Goal: Information Seeking & Learning: Learn about a topic

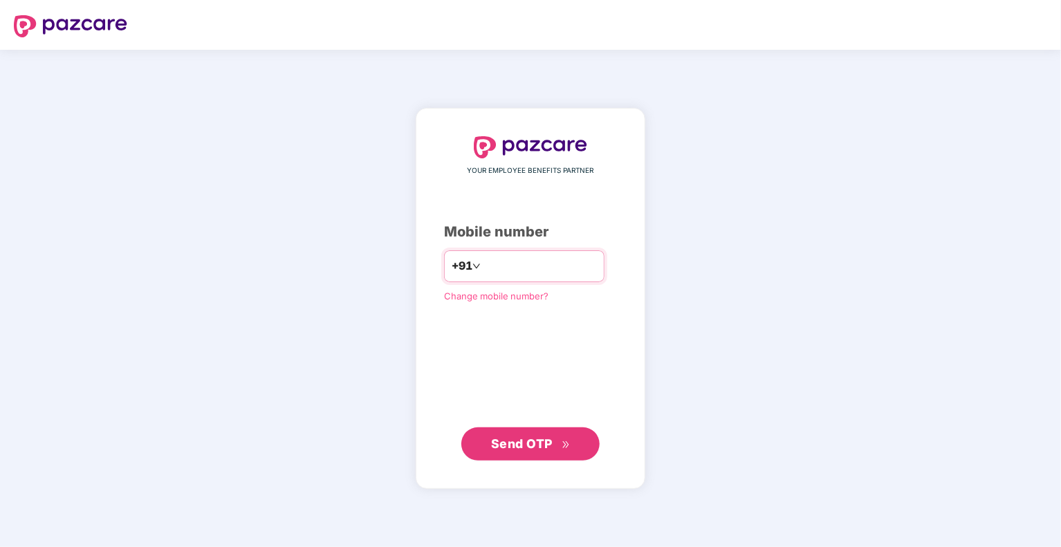
type input "**********"
click at [517, 444] on span "Send OTP" at bounding box center [522, 443] width 62 height 15
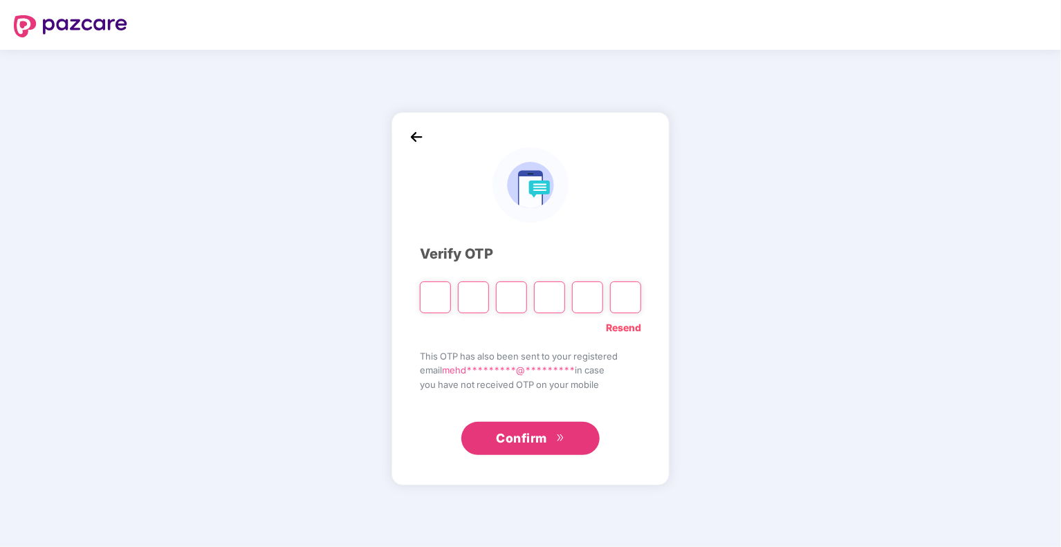
click at [426, 288] on input "Please enter verification code. Digit 1" at bounding box center [435, 298] width 31 height 32
type input "*"
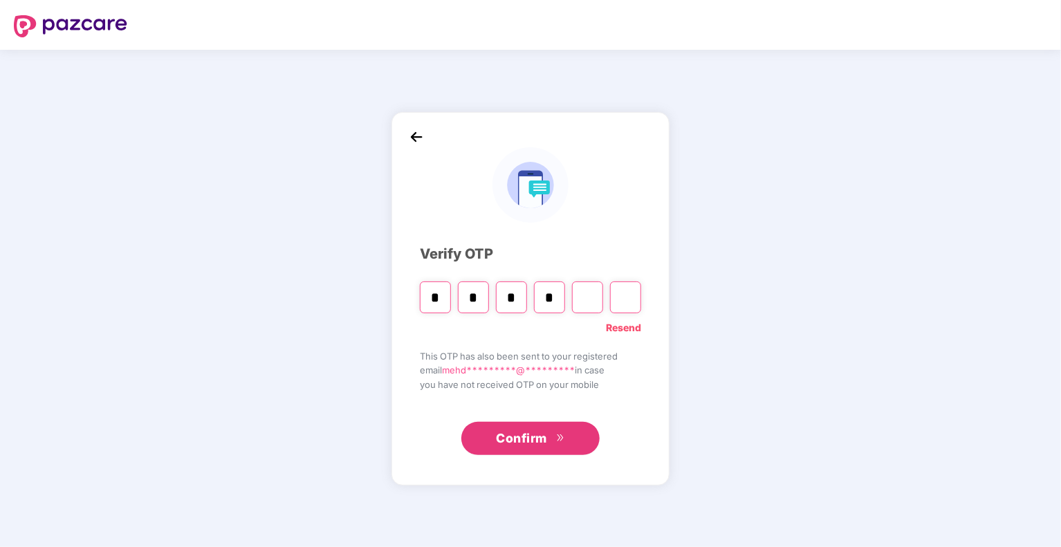
type input "*"
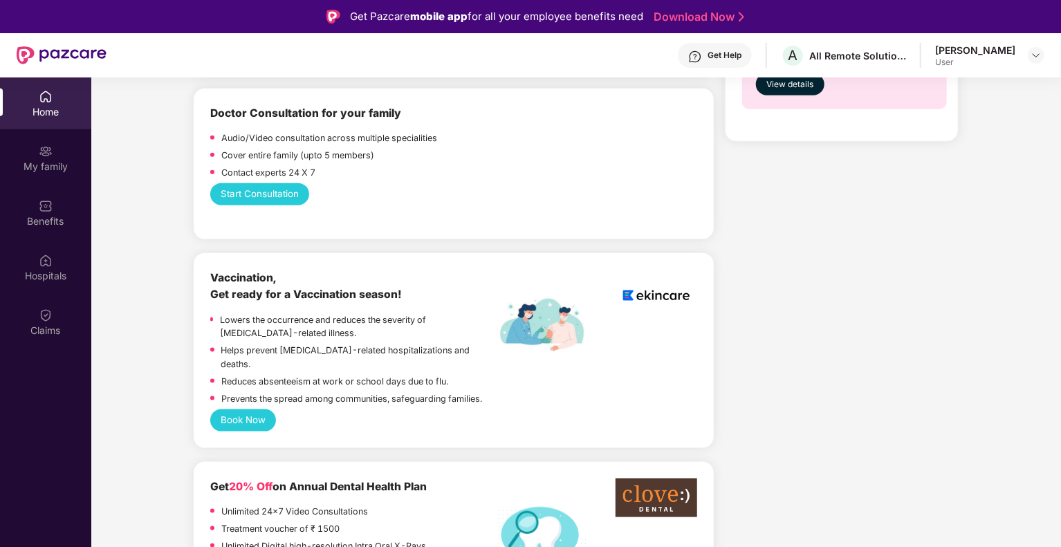
scroll to position [830, 0]
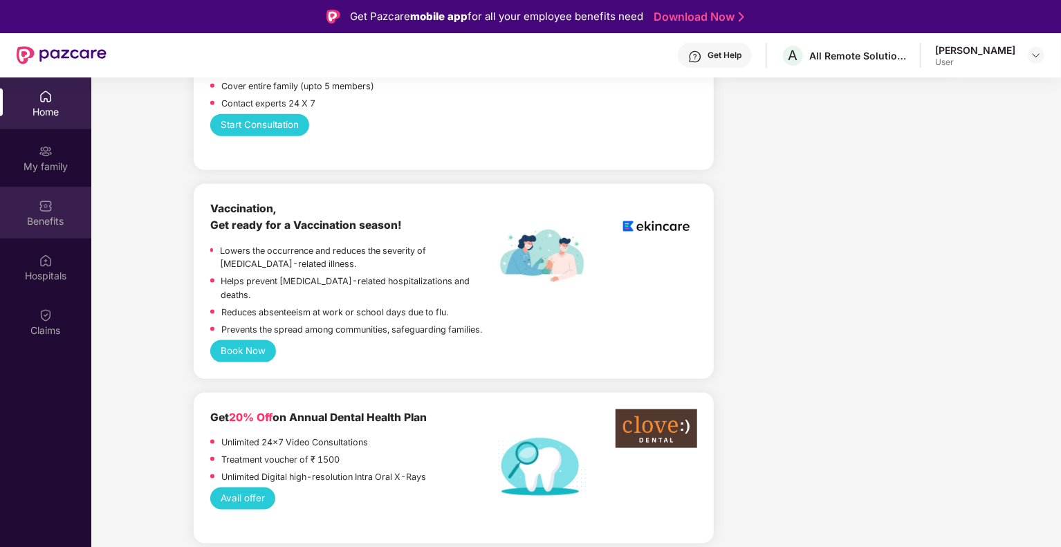
click at [58, 232] on div "Benefits" at bounding box center [45, 213] width 91 height 52
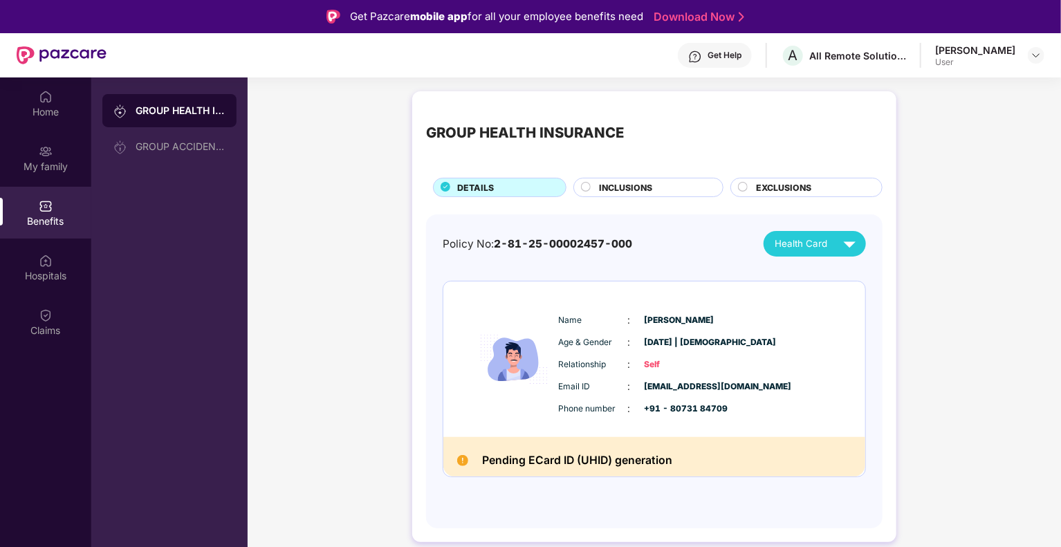
click at [348, 320] on div "GROUP HEALTH INSURANCE DETAILS INCLUSIONS EXCLUSIONS Policy No: 2-81-25-0000245…" at bounding box center [655, 323] width 814 height 479
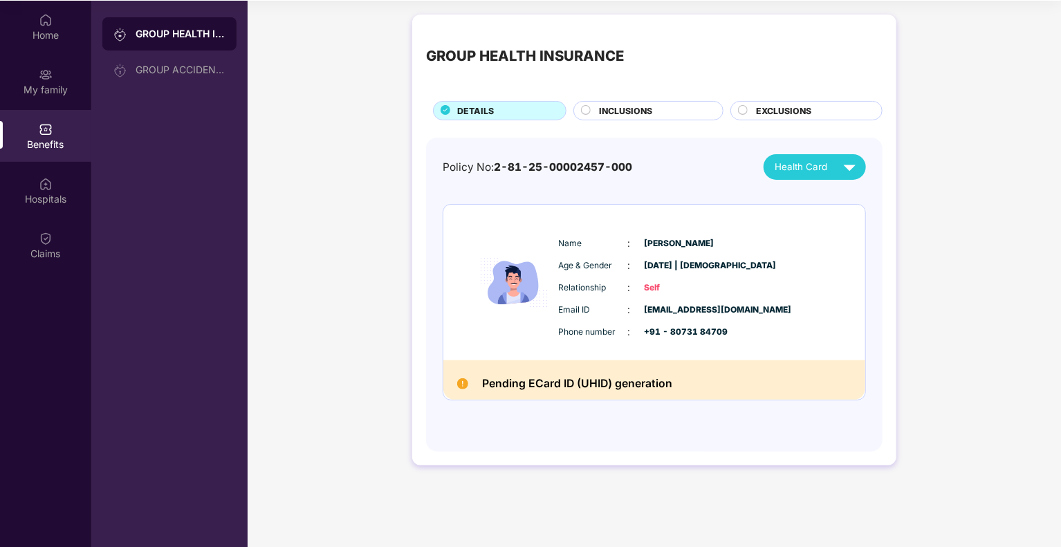
scroll to position [77, 0]
drag, startPoint x: 663, startPoint y: 381, endPoint x: 476, endPoint y: 374, distance: 186.9
click at [476, 374] on div "Pending ECard ID (UHID) generation" at bounding box center [654, 379] width 422 height 39
click at [510, 388] on h2 "Pending ECard ID (UHID) generation" at bounding box center [577, 383] width 190 height 19
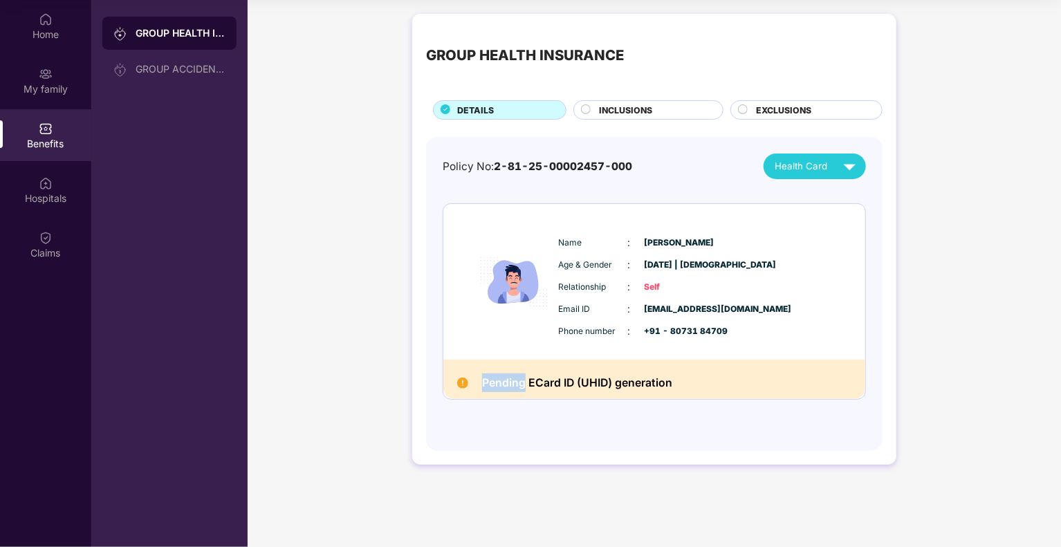
click at [510, 387] on h2 "Pending ECard ID (UHID) generation" at bounding box center [577, 383] width 190 height 19
click at [512, 387] on h2 "Pending ECard ID (UHID) generation" at bounding box center [577, 383] width 190 height 19
drag, startPoint x: 663, startPoint y: 283, endPoint x: 645, endPoint y: 295, distance: 22.4
click at [645, 295] on div "Name : [PERSON_NAME] Age & Gender : [DATE] | [DEMOGRAPHIC_DATA] Relationship : …" at bounding box center [696, 287] width 282 height 118
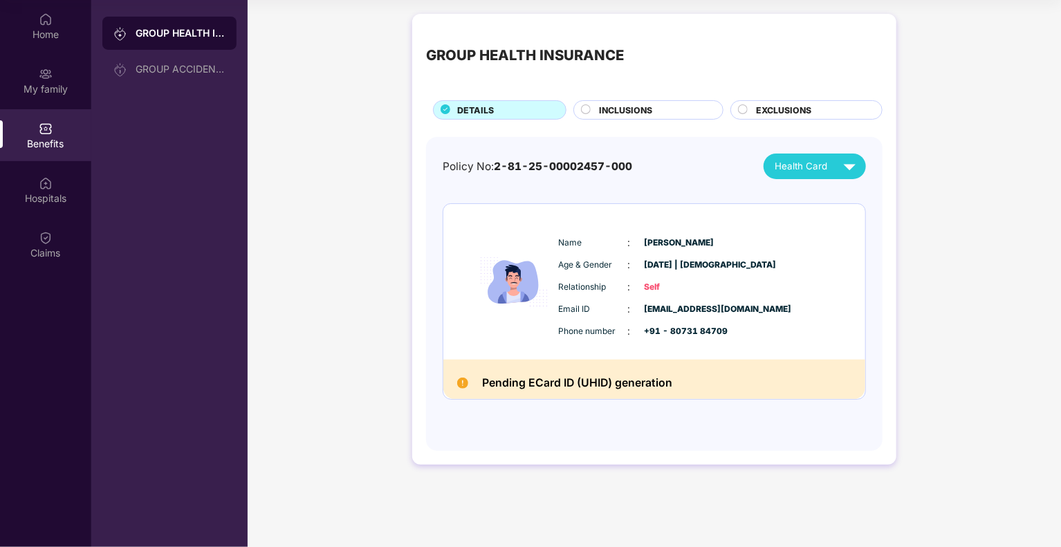
click at [650, 288] on span "Self" at bounding box center [679, 287] width 69 height 13
click at [650, 287] on span "Self" at bounding box center [679, 287] width 69 height 13
click at [793, 340] on div "Name : [PERSON_NAME] Age & Gender : [DATE] | [DEMOGRAPHIC_DATA] Relationship : …" at bounding box center [696, 287] width 282 height 118
click at [580, 119] on div "INCLUSIONS" at bounding box center [648, 109] width 150 height 19
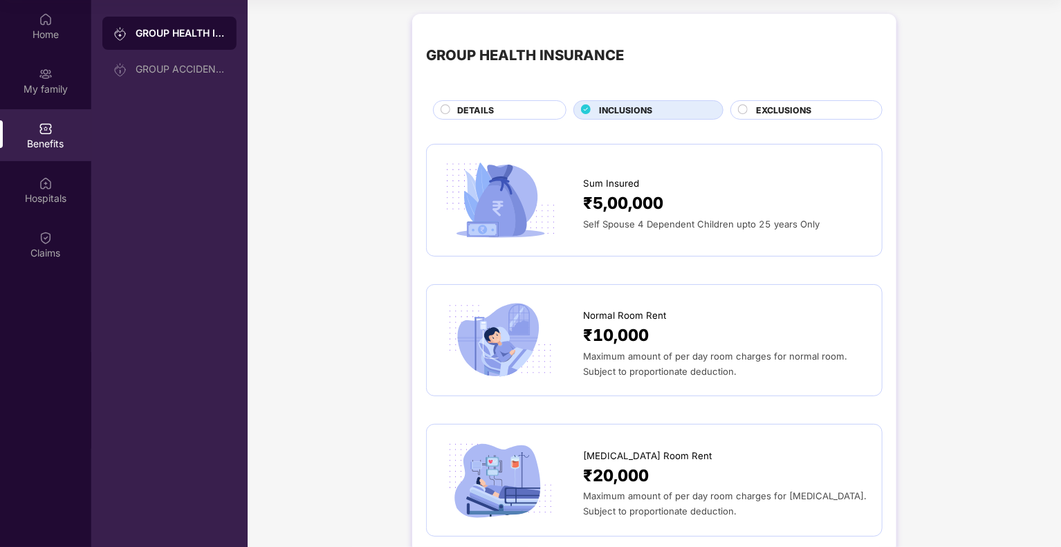
click at [757, 114] on span "EXCLUSIONS" at bounding box center [783, 110] width 55 height 13
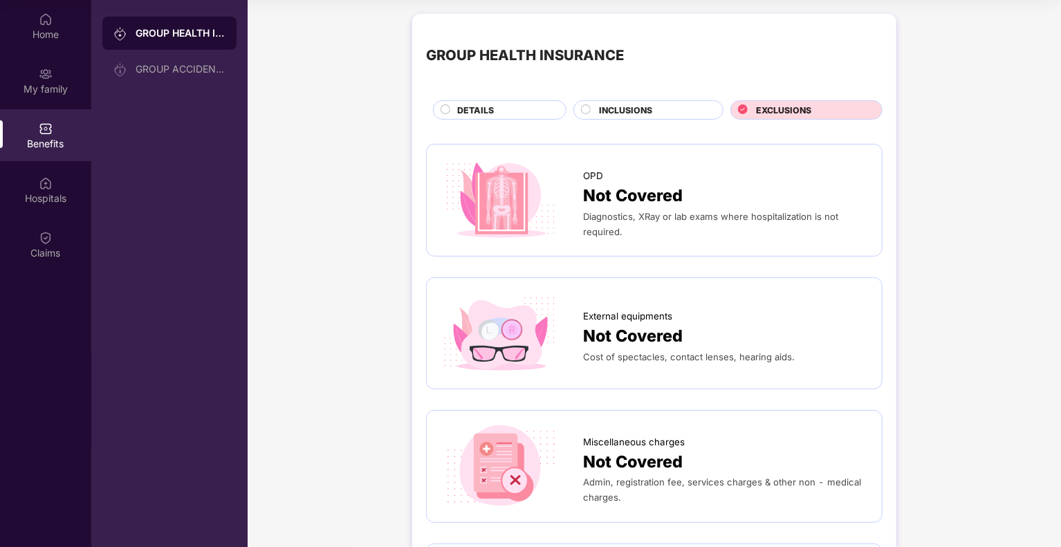
click at [658, 111] on div "INCLUSIONS" at bounding box center [654, 111] width 124 height 15
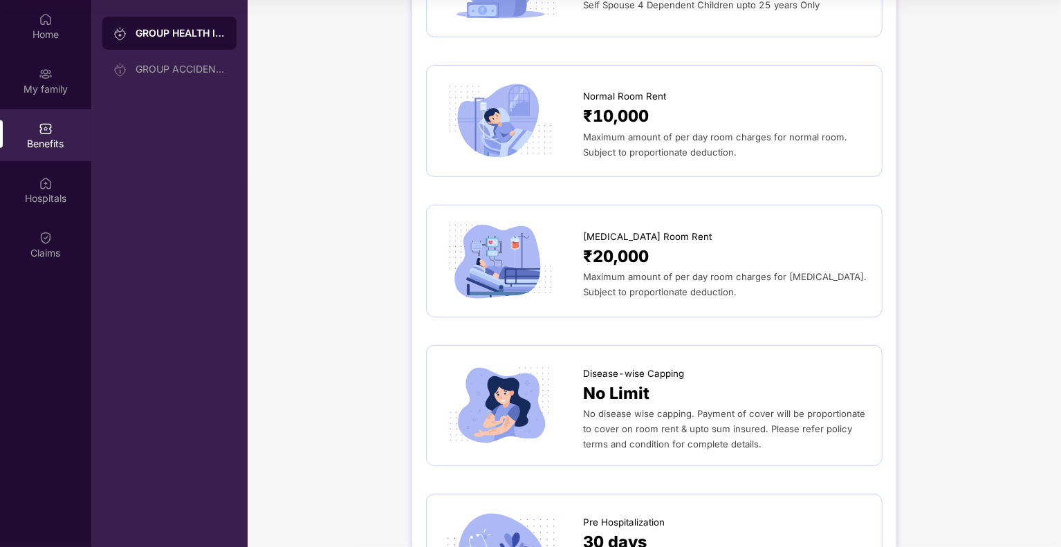
scroll to position [0, 0]
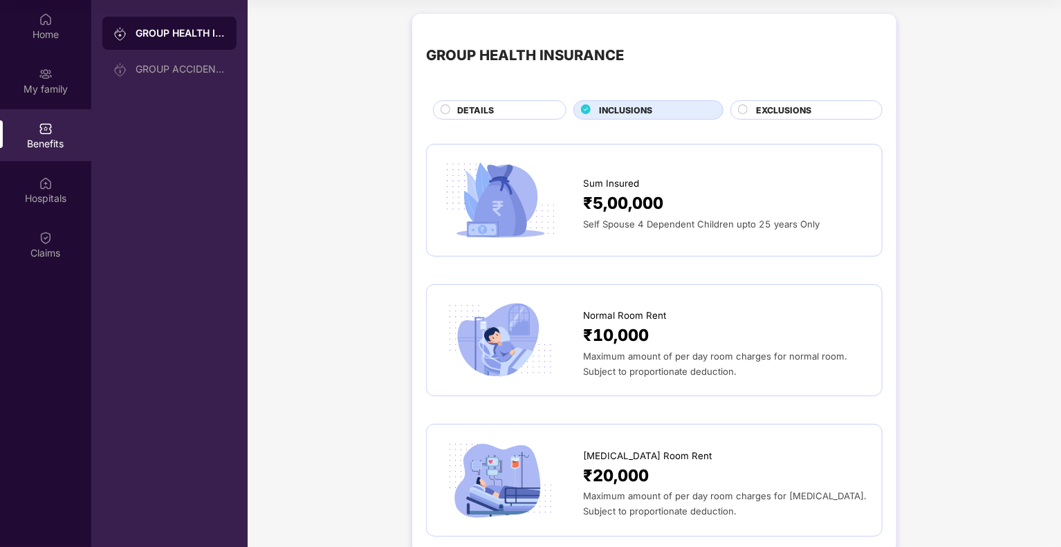
click at [526, 113] on div "DETAILS" at bounding box center [504, 111] width 109 height 15
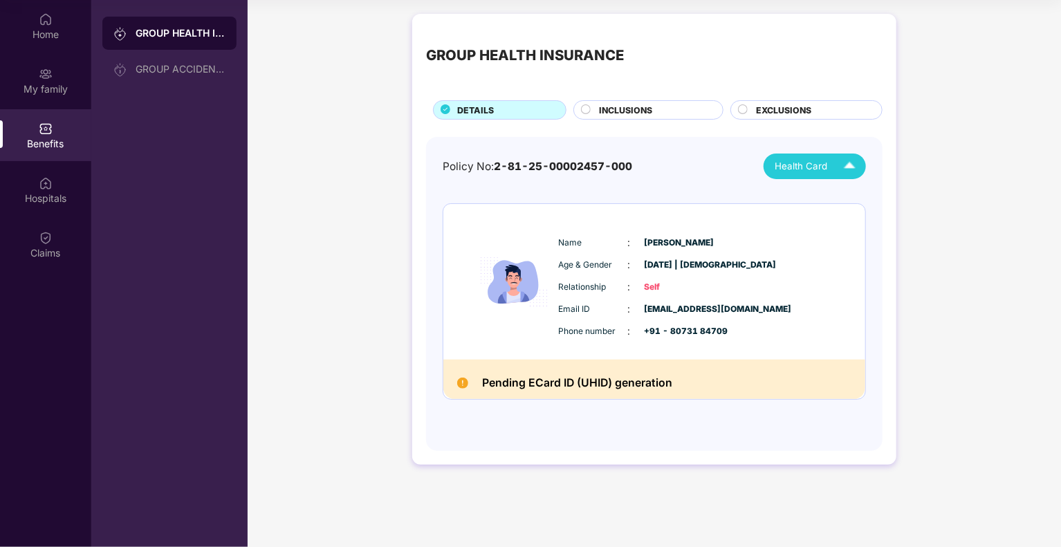
click at [860, 162] on img at bounding box center [850, 166] width 24 height 24
click at [843, 201] on div "[PERSON_NAME]" at bounding box center [818, 198] width 90 height 15
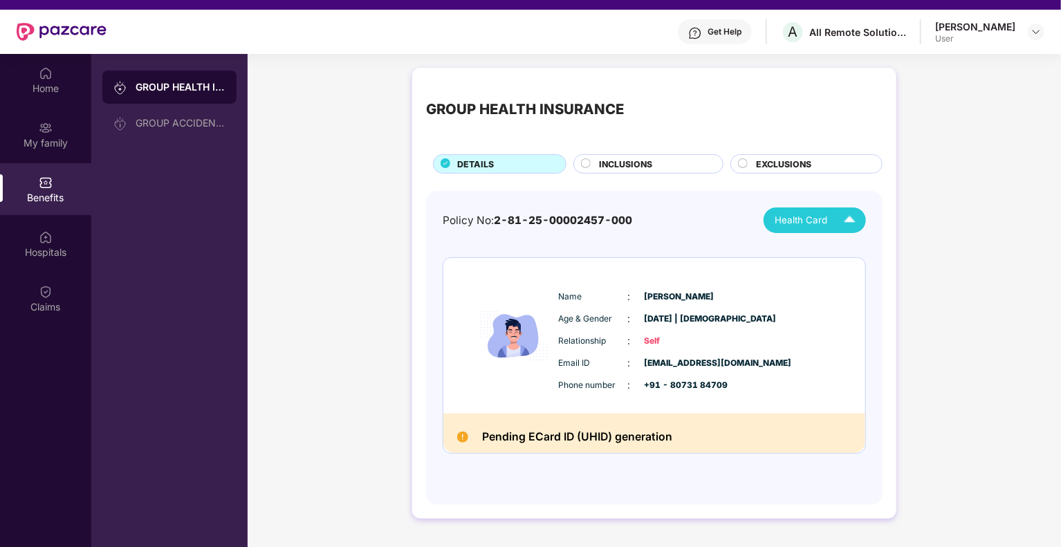
scroll to position [8, 0]
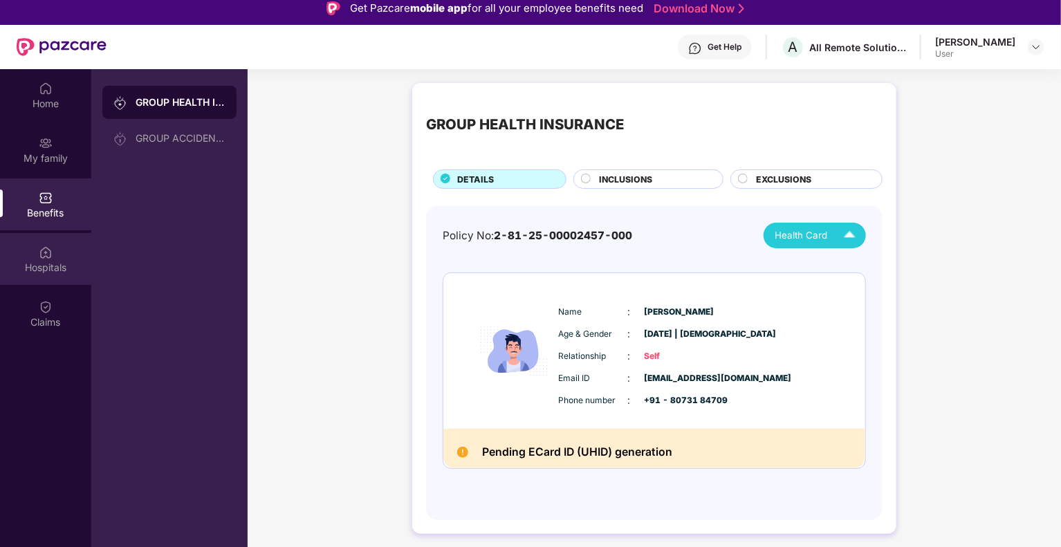
click at [44, 251] on img at bounding box center [46, 253] width 14 height 14
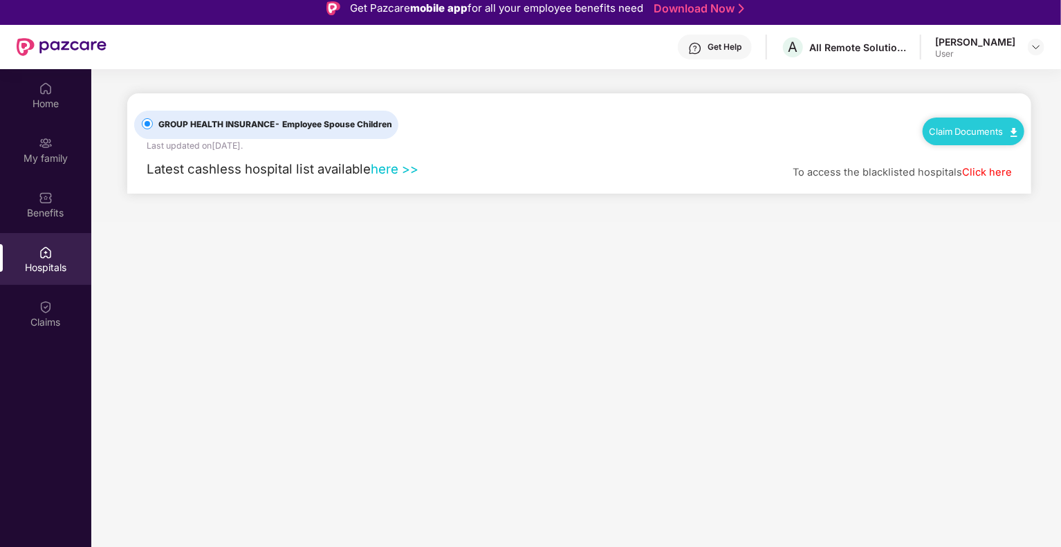
click at [398, 170] on link "here >>" at bounding box center [395, 168] width 48 height 15
